Goal: Information Seeking & Learning: Learn about a topic

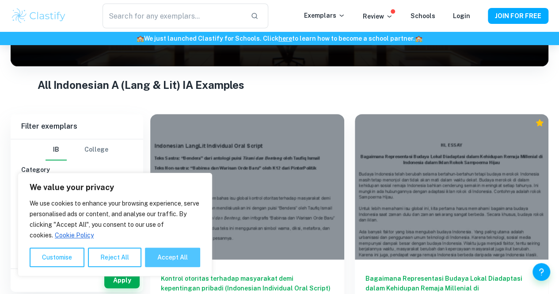
scroll to position [143, 0]
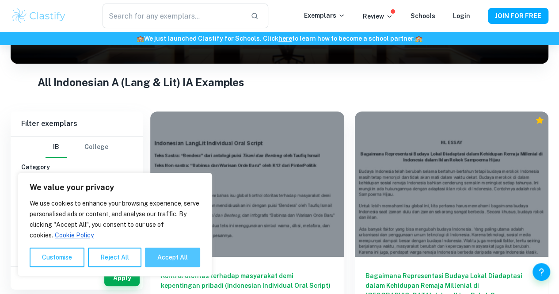
click at [179, 263] on button "Accept All" at bounding box center [172, 257] width 55 height 19
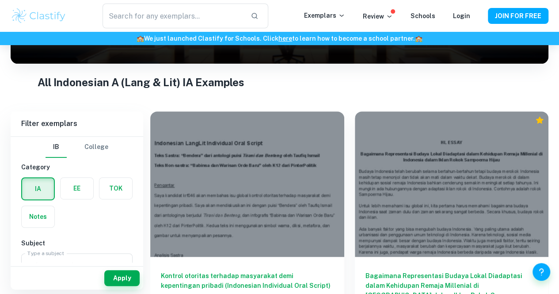
checkbox input "true"
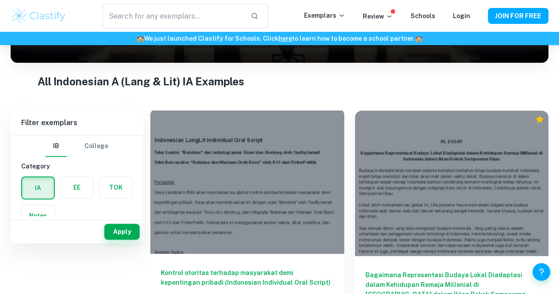
scroll to position [0, 0]
